Goal: Information Seeking & Learning: Check status

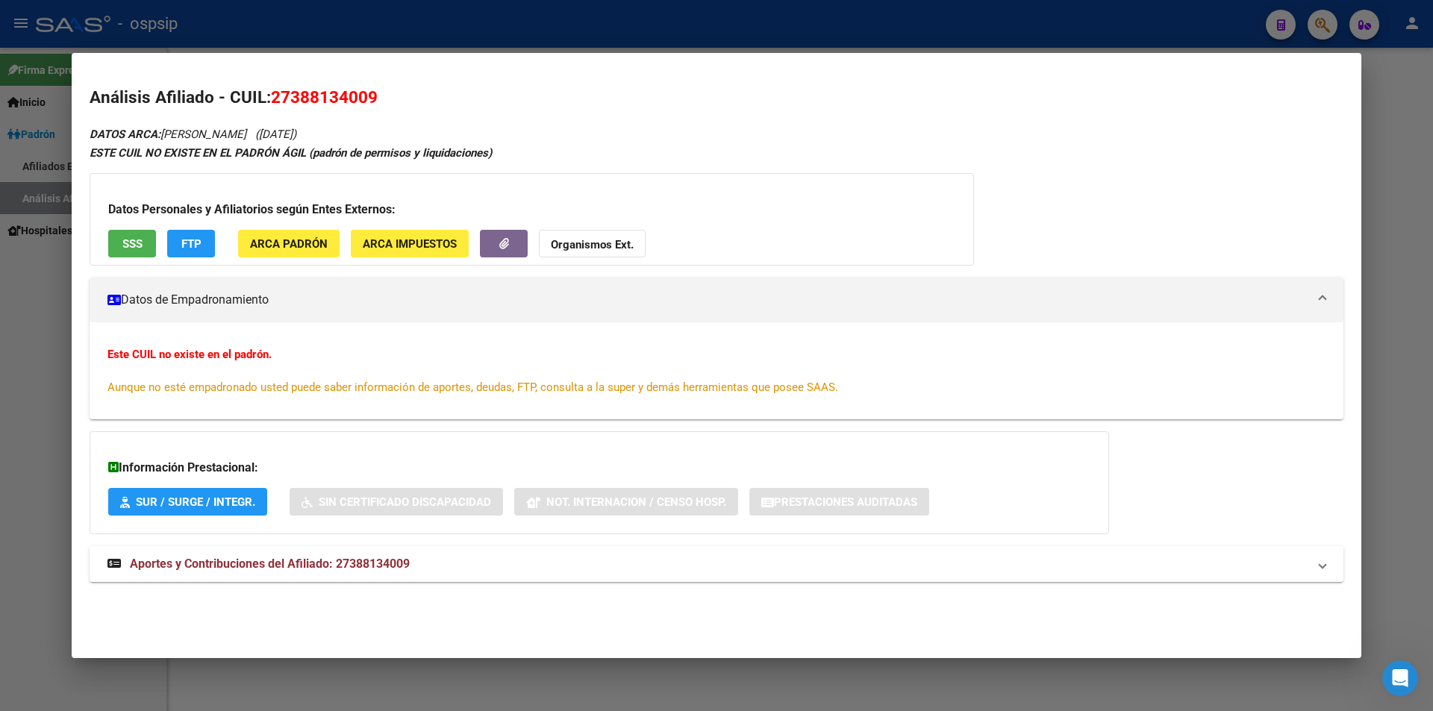
click at [1111, 34] on div at bounding box center [716, 355] width 1433 height 711
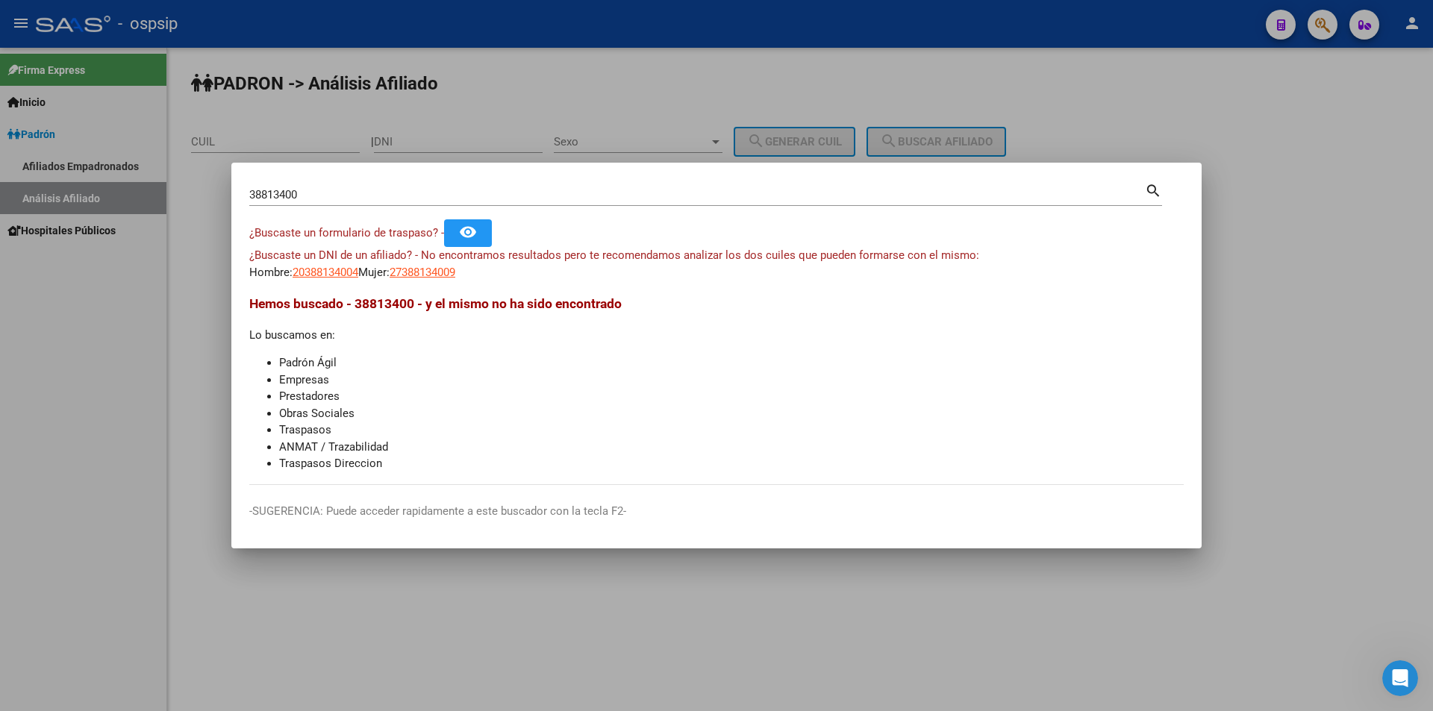
click at [1111, 34] on div at bounding box center [716, 355] width 1433 height 711
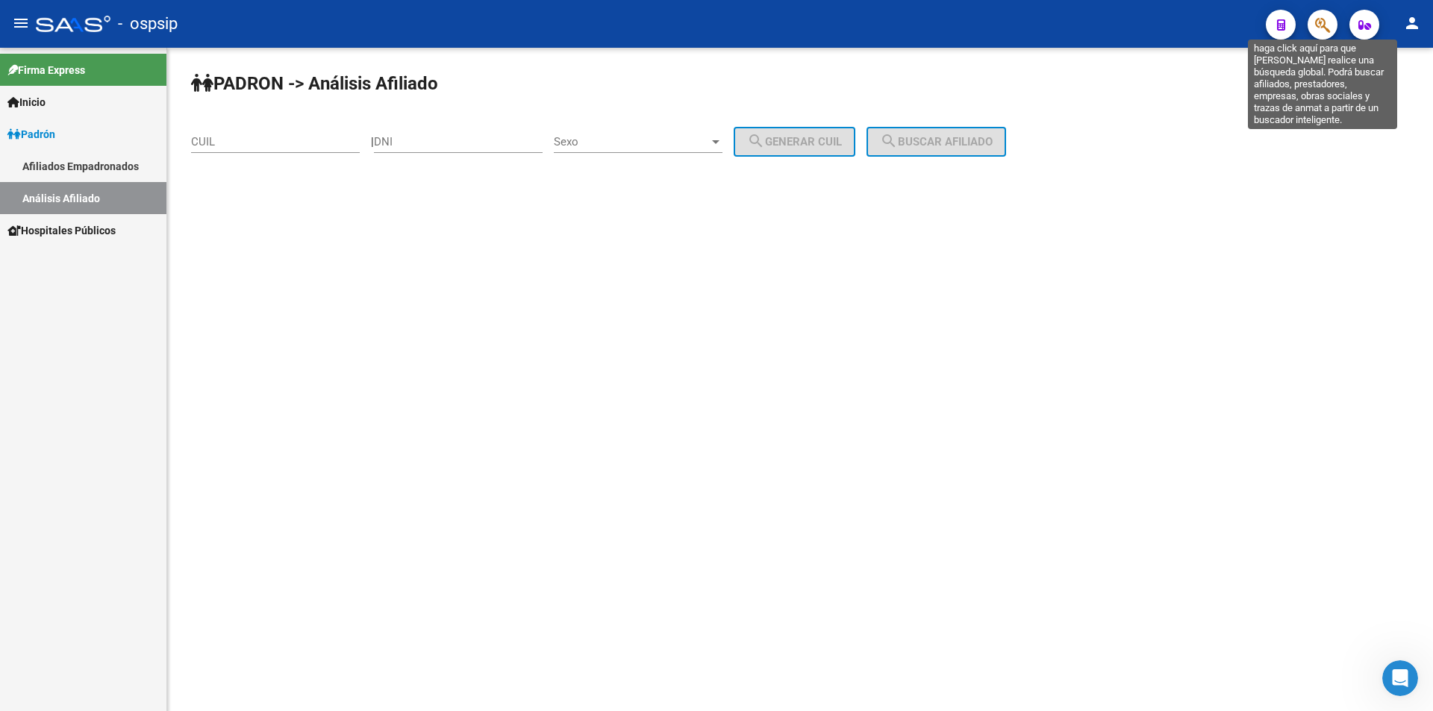
click at [1320, 29] on icon "button" at bounding box center [1322, 24] width 15 height 17
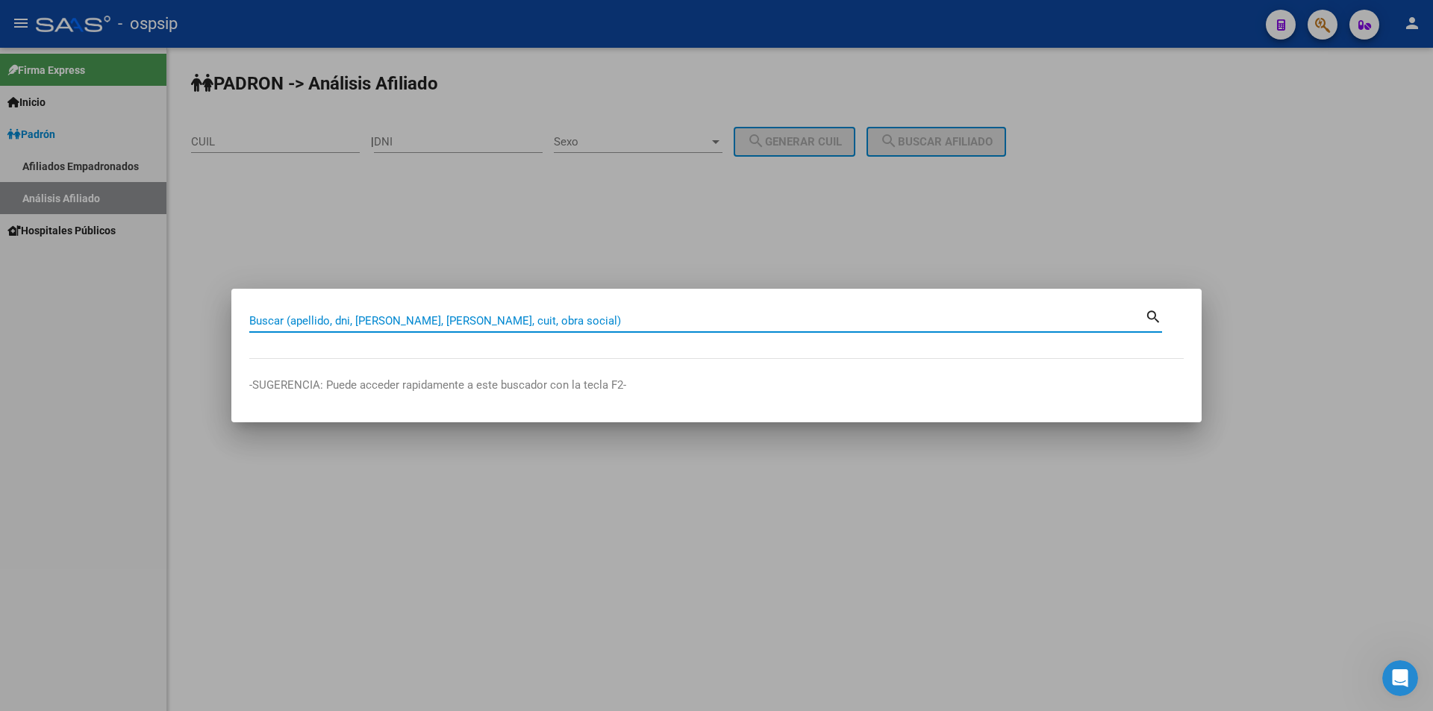
paste input "24894246"
type input "24894246"
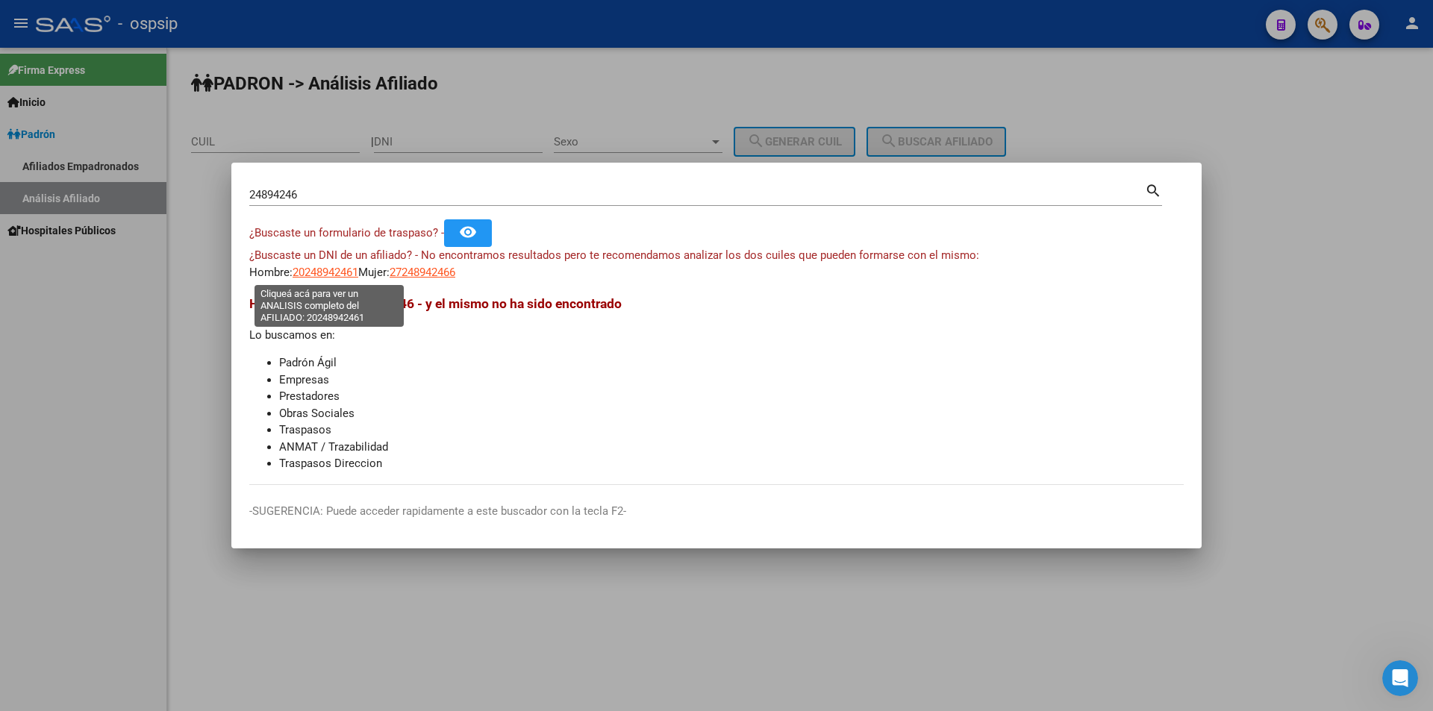
click at [337, 278] on span "20248942461" at bounding box center [326, 272] width 66 height 13
type textarea "20248942461"
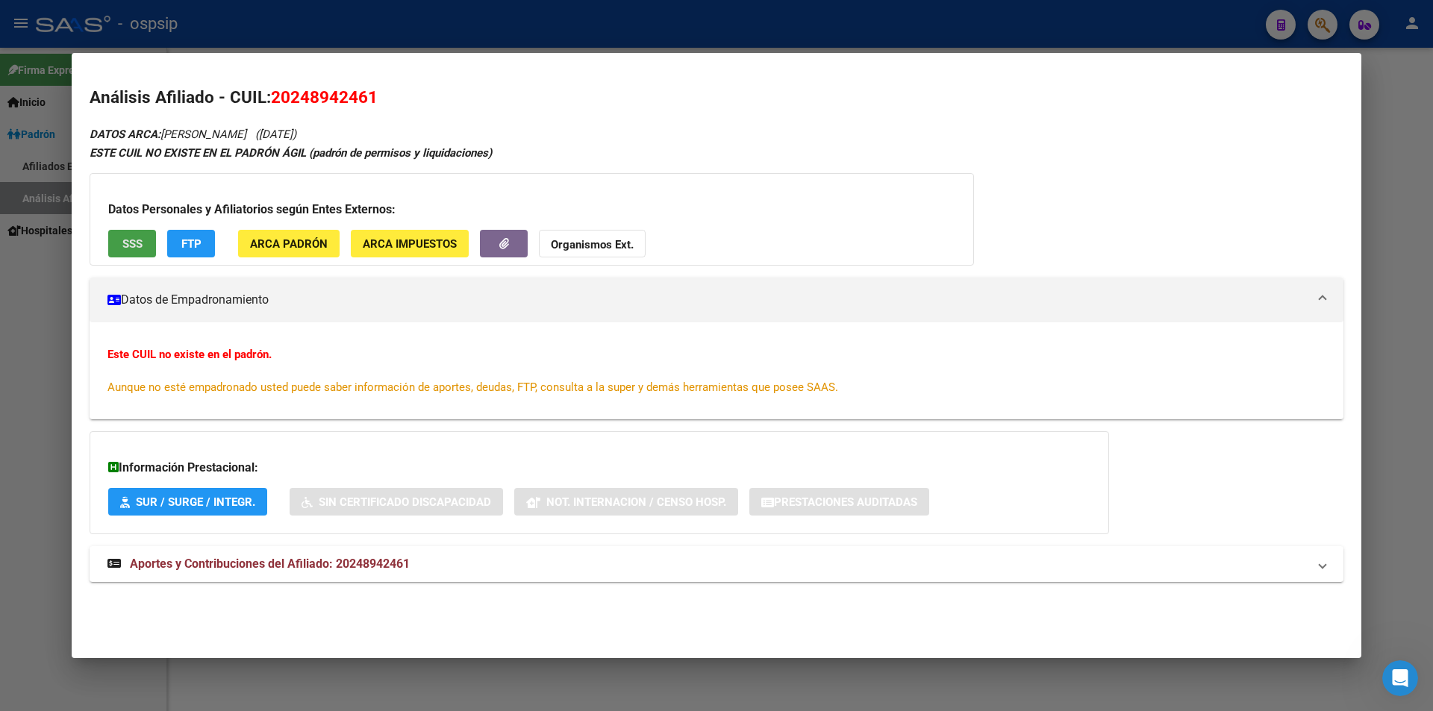
click at [135, 248] on span "SSS" at bounding box center [132, 243] width 20 height 13
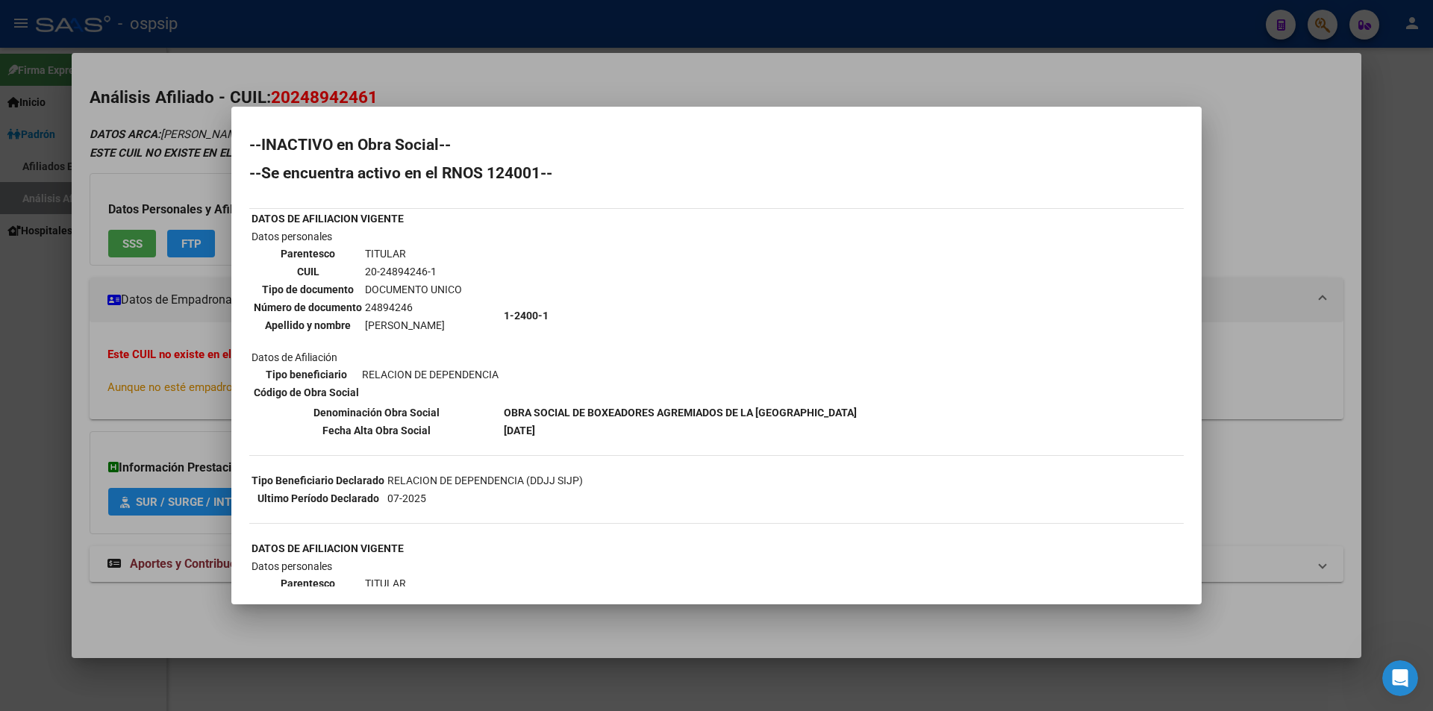
click at [707, 75] on div at bounding box center [716, 355] width 1433 height 711
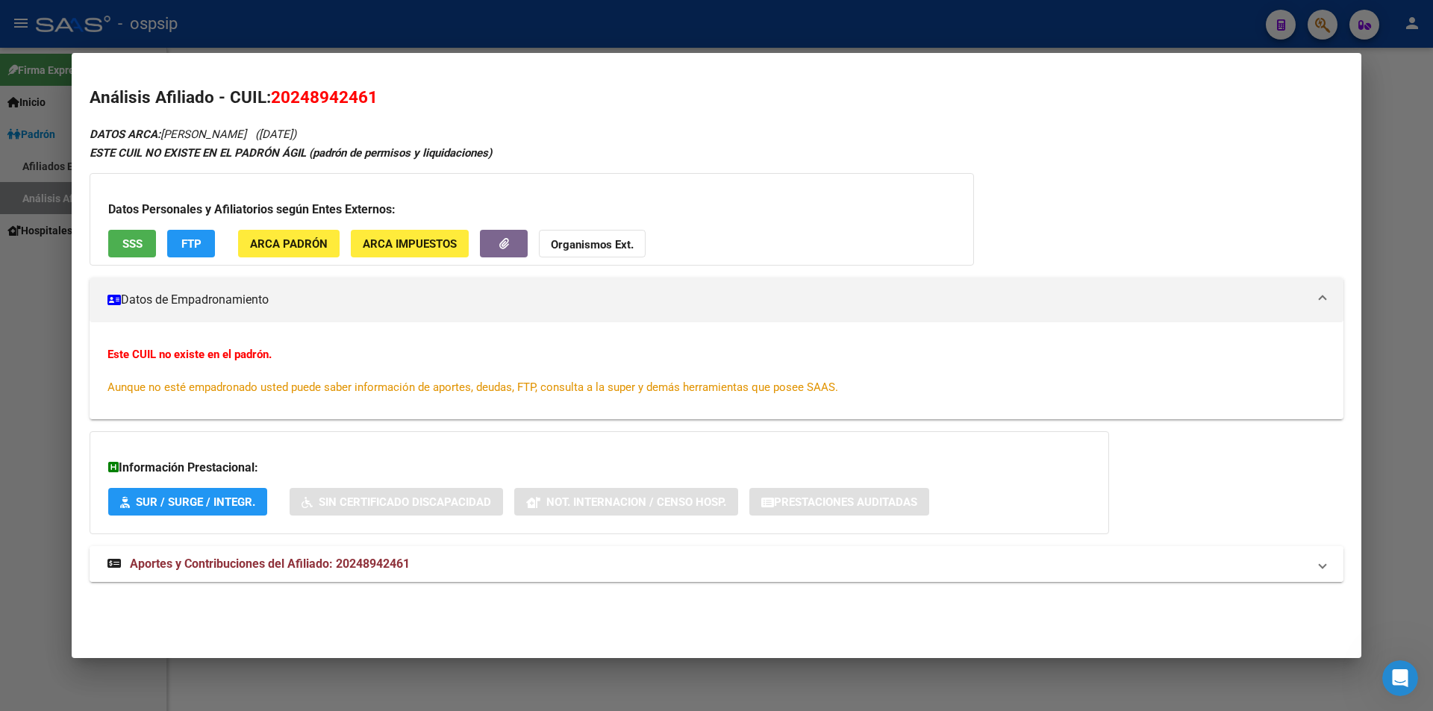
click at [339, 564] on span "Aportes y Contribuciones del Afiliado: 20248942461" at bounding box center [270, 564] width 280 height 14
click at [449, 40] on div at bounding box center [716, 355] width 1433 height 711
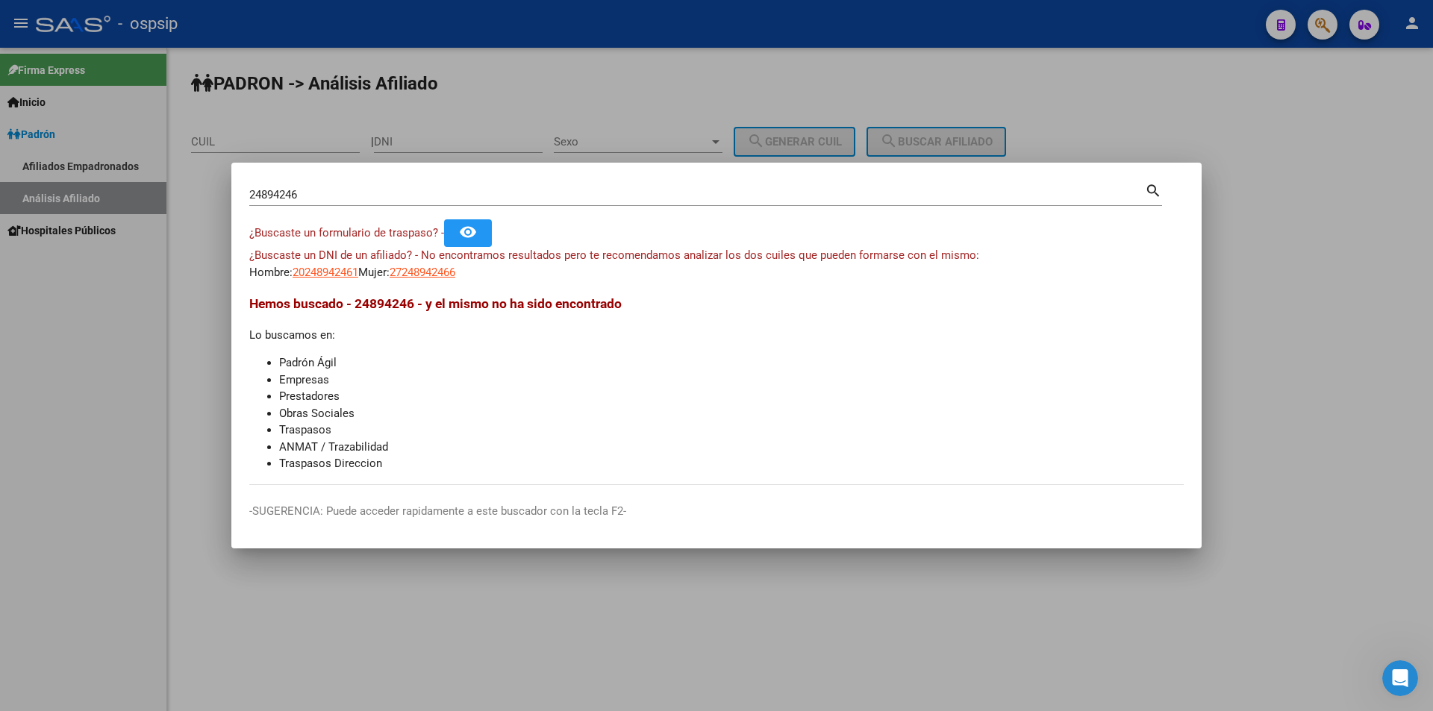
click at [449, 40] on div at bounding box center [716, 355] width 1433 height 711
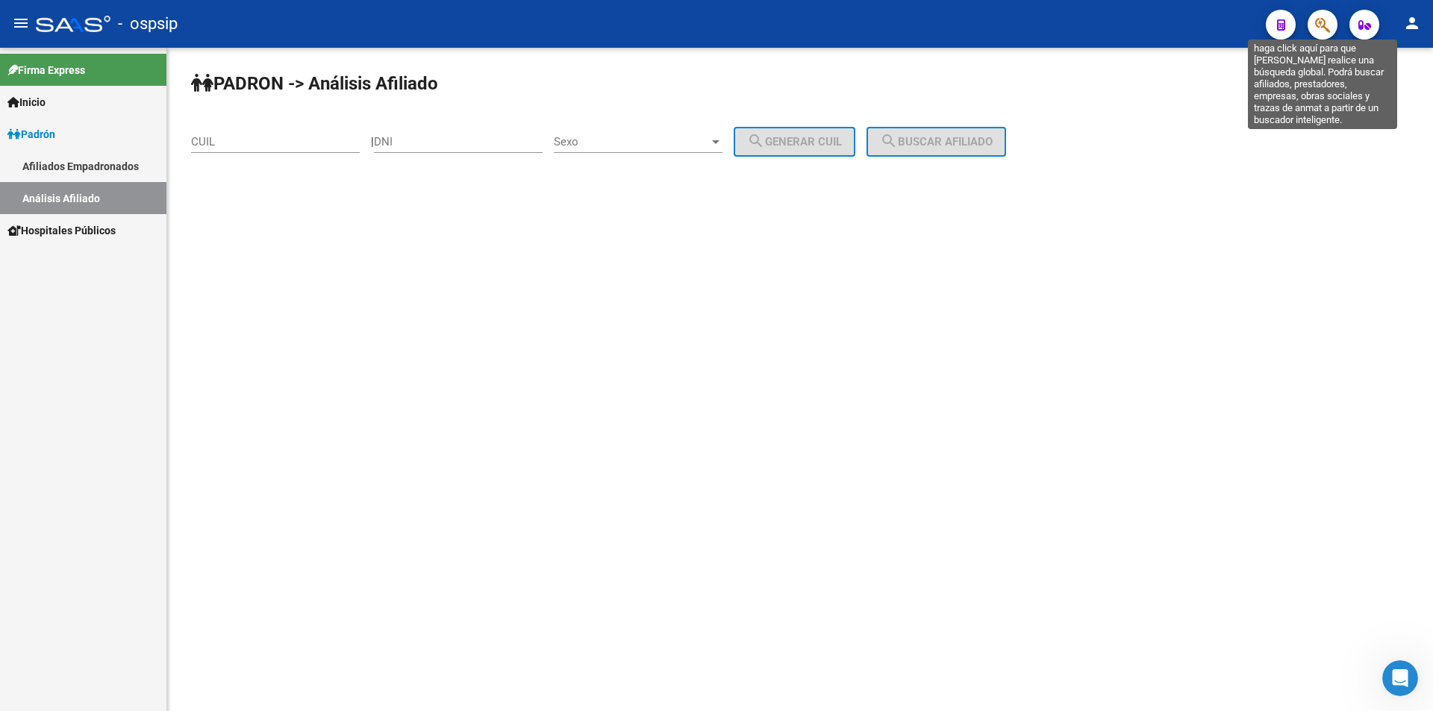
click at [1326, 28] on icon "button" at bounding box center [1322, 24] width 15 height 17
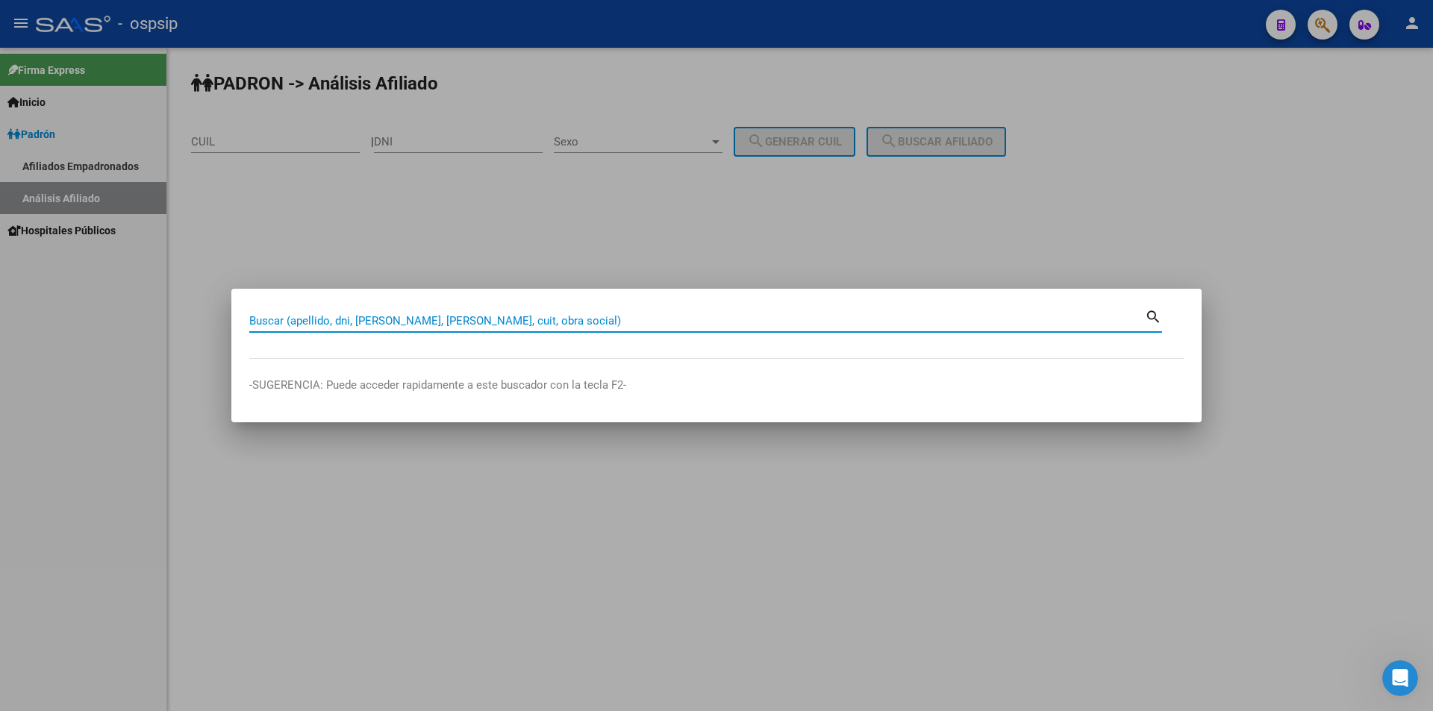
paste input "18361163"
type input "18361163"
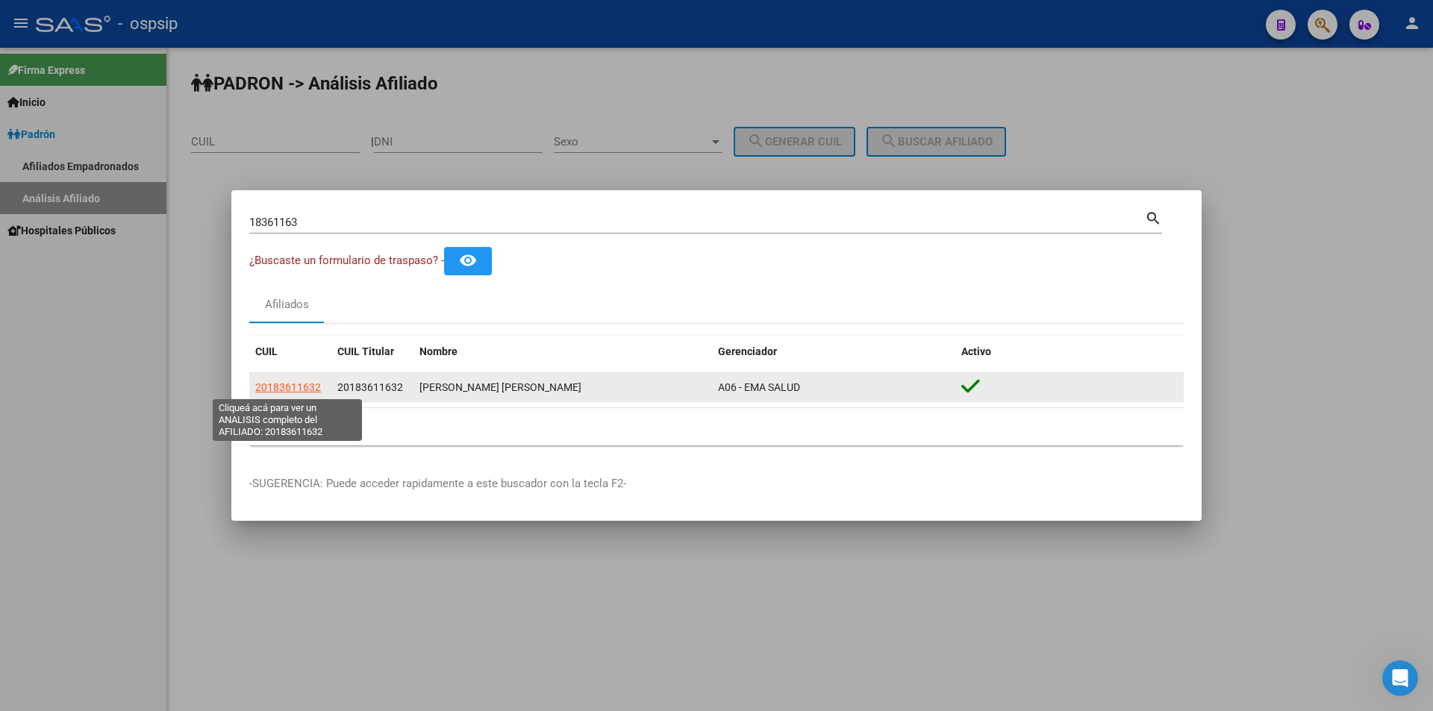
click at [300, 387] on span "20183611632" at bounding box center [288, 387] width 66 height 12
type textarea "20183611632"
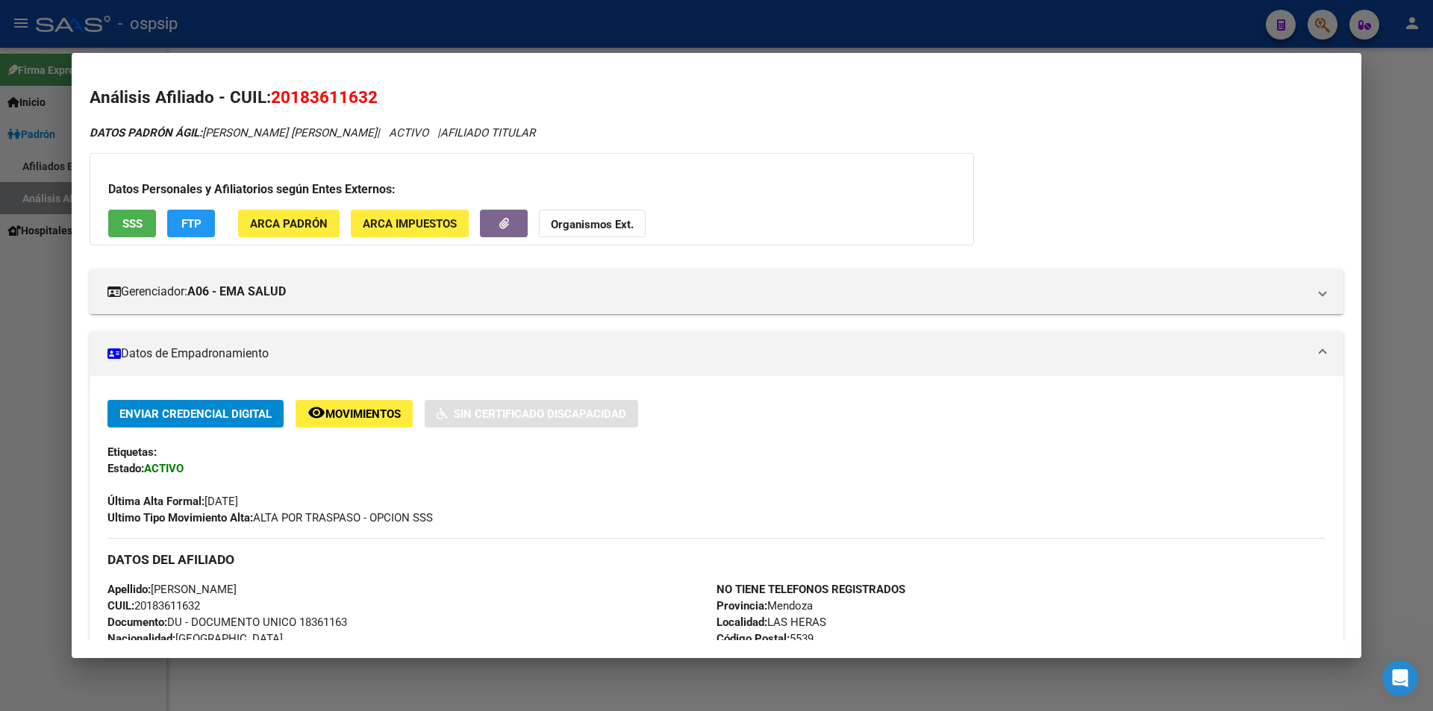
scroll to position [149, 0]
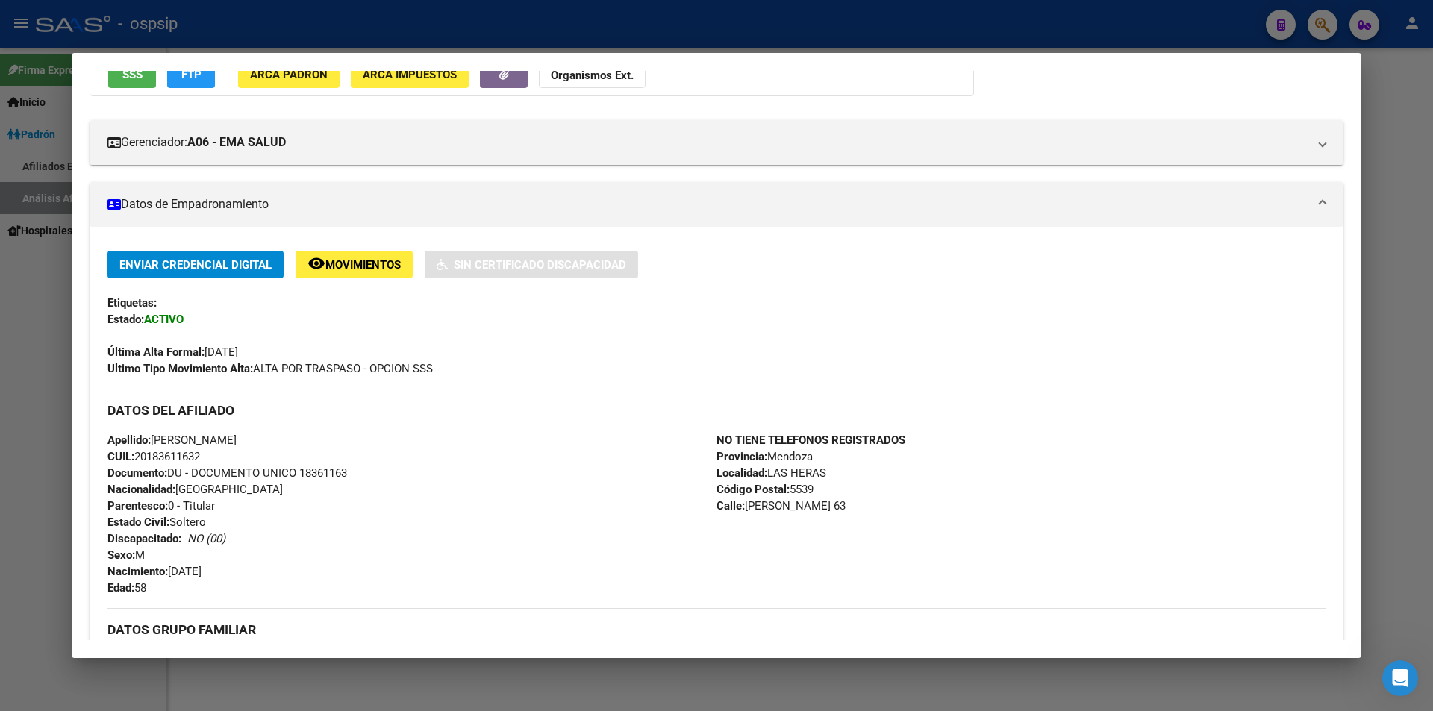
click at [346, 261] on span "Movimientos" at bounding box center [362, 264] width 75 height 13
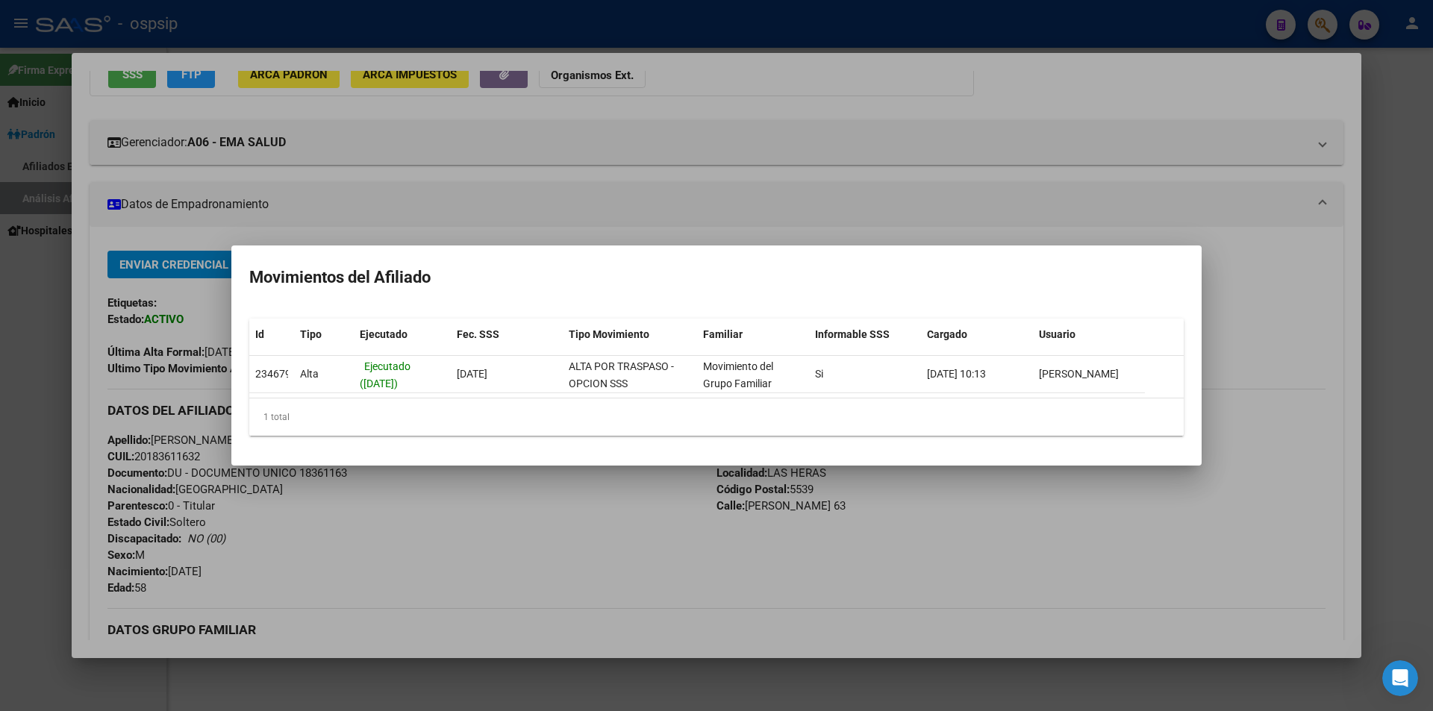
click at [813, 215] on div at bounding box center [716, 355] width 1433 height 711
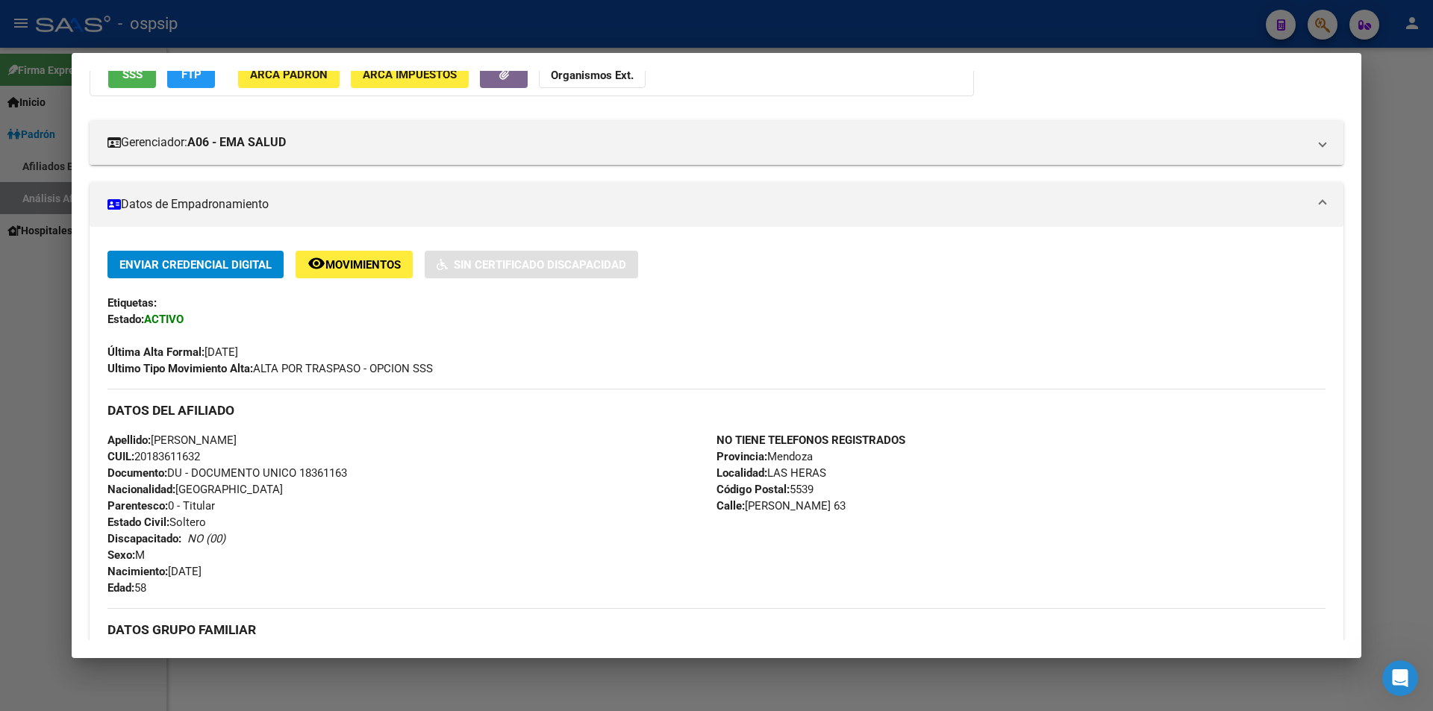
scroll to position [75, 0]
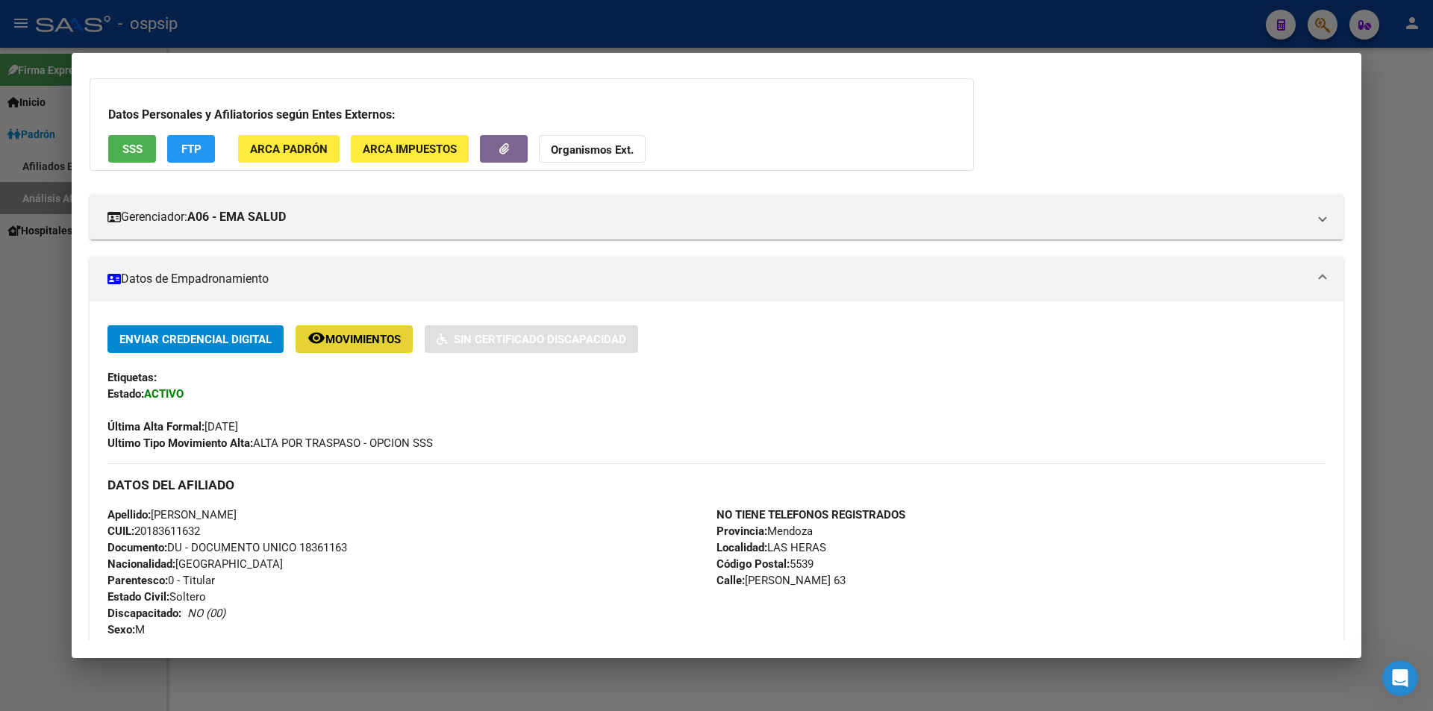
click at [369, 333] on span "Movimientos" at bounding box center [362, 339] width 75 height 13
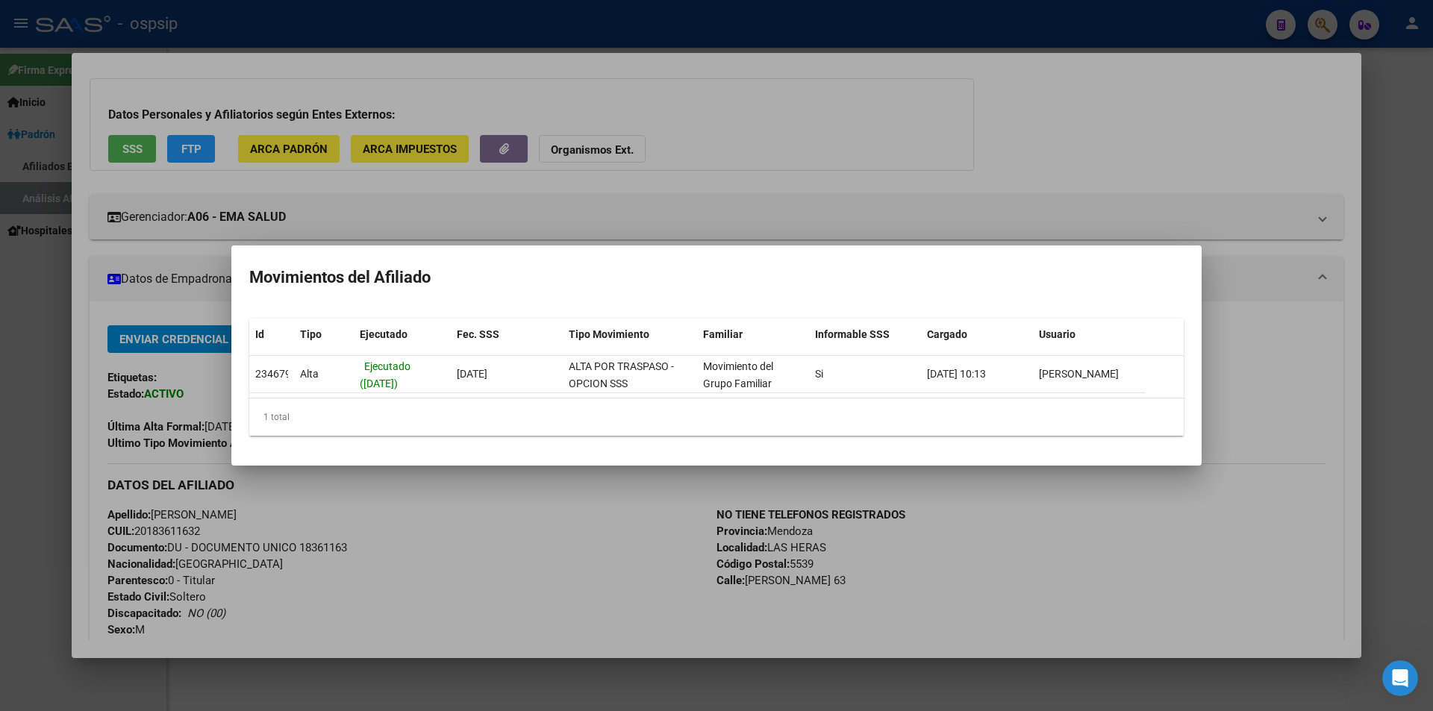
click at [961, 225] on div at bounding box center [716, 355] width 1433 height 711
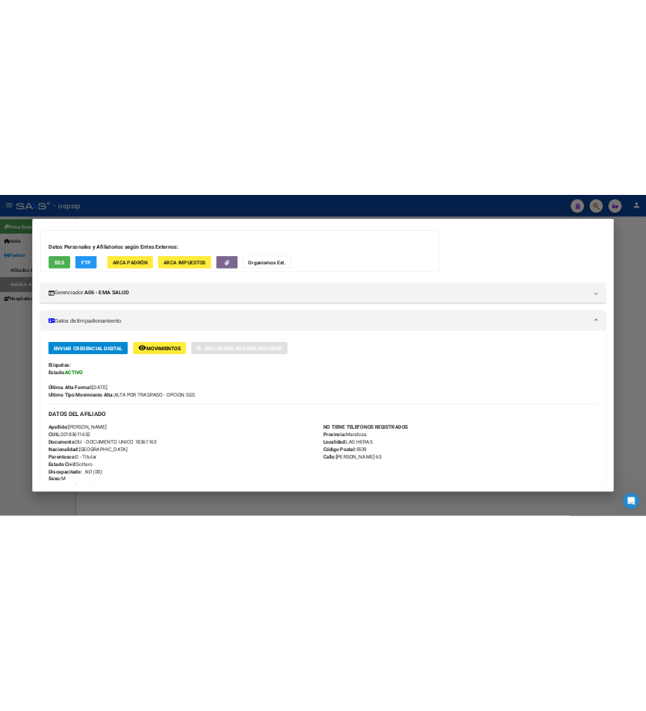
scroll to position [0, 0]
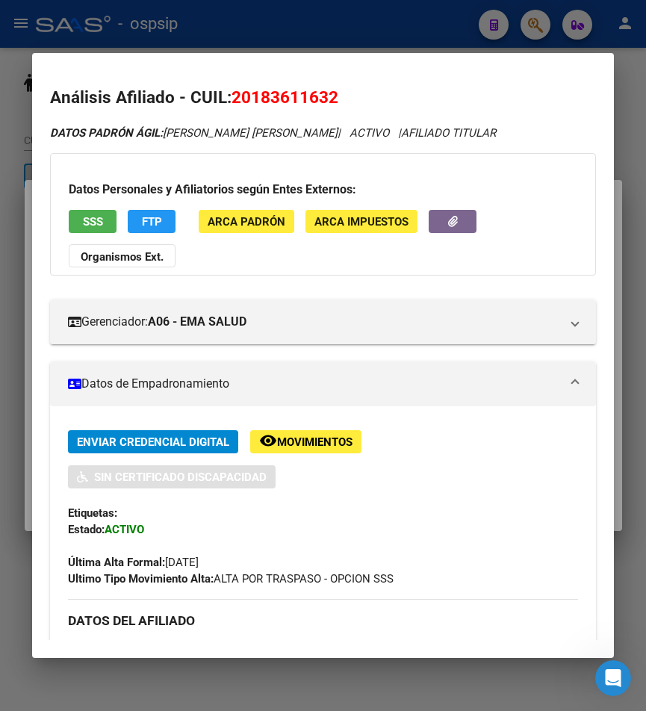
drag, startPoint x: 136, startPoint y: 249, endPoint x: 146, endPoint y: 286, distance: 37.8
click at [137, 264] on div "Datos Personales y Afiliatorios según Entes Externos: SSS FTP ARCA Padrón ARCA …" at bounding box center [323, 214] width 546 height 122
